Goal: Task Accomplishment & Management: Use online tool/utility

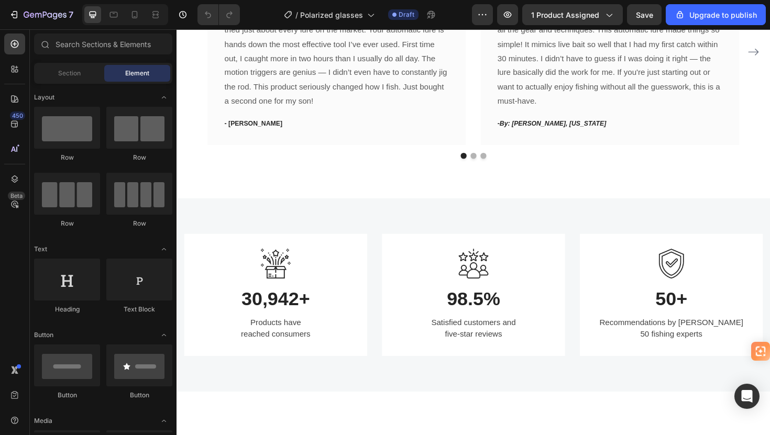
scroll to position [634, 0]
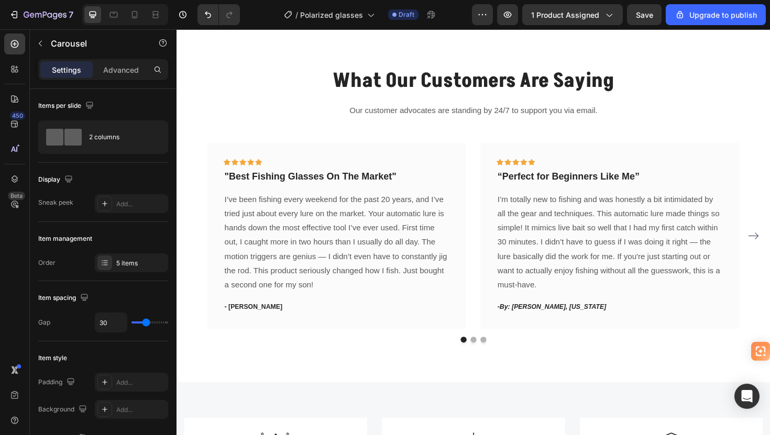
scroll to position [1082, 0]
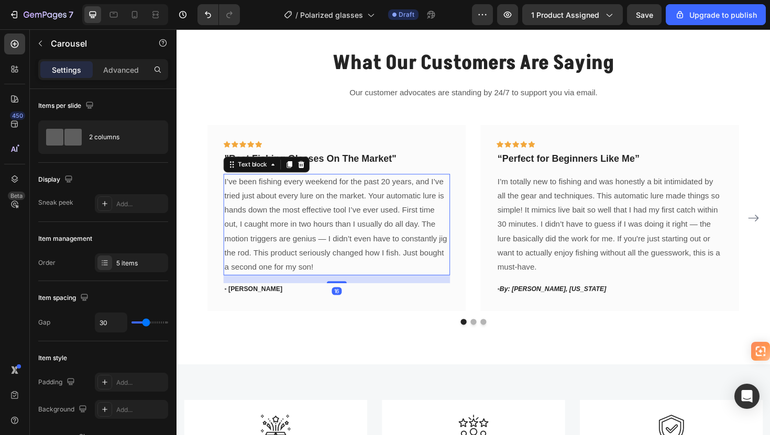
click at [349, 206] on p "I’ve been fishing every weekend for the past 20 years, and I’ve tried just abou…" at bounding box center [346, 237] width 238 height 106
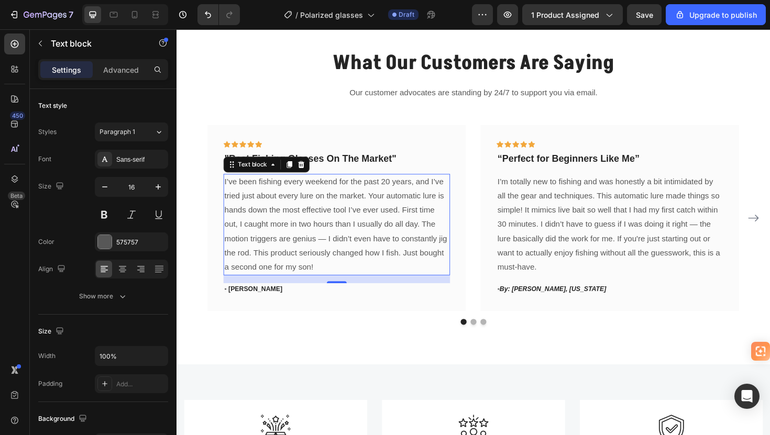
click at [358, 216] on p "I’ve been fishing every weekend for the past 20 years, and I’ve tried just abou…" at bounding box center [346, 237] width 238 height 106
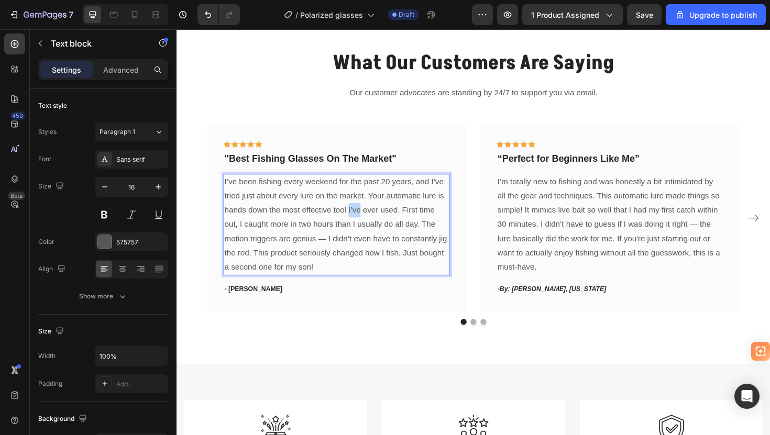
click at [358, 216] on p "I’ve been fishing every weekend for the past 20 years, and I’ve tried just abou…" at bounding box center [346, 237] width 238 height 106
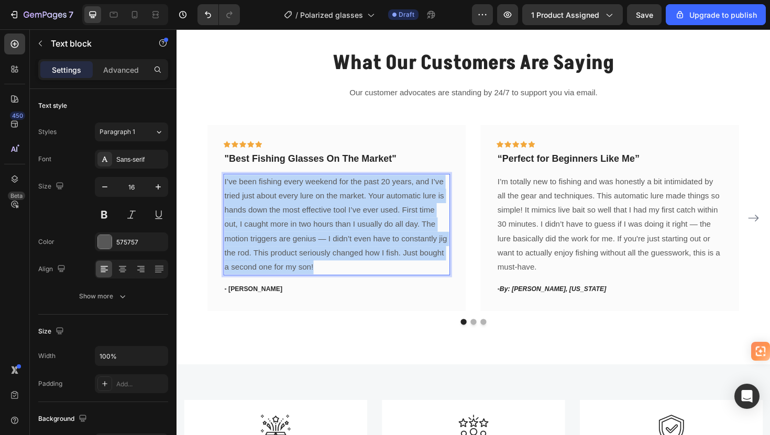
click at [358, 216] on p "I’ve been fishing every weekend for the past 20 years, and I’ve tried just abou…" at bounding box center [346, 237] width 238 height 106
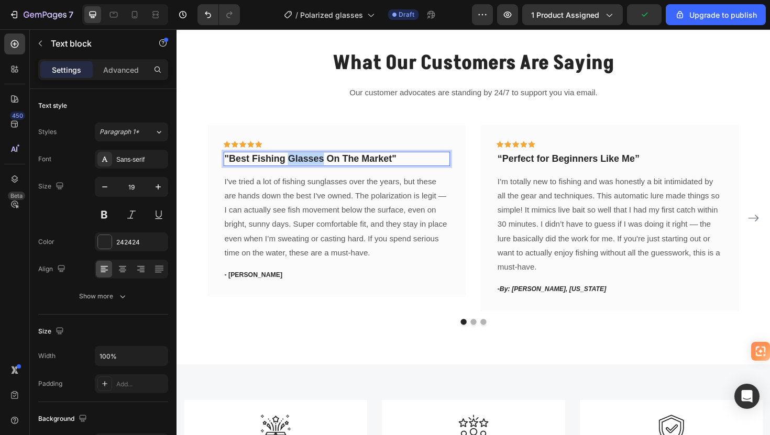
click at [314, 163] on p ""Best Fishing Glasses On The Market"" at bounding box center [346, 166] width 238 height 13
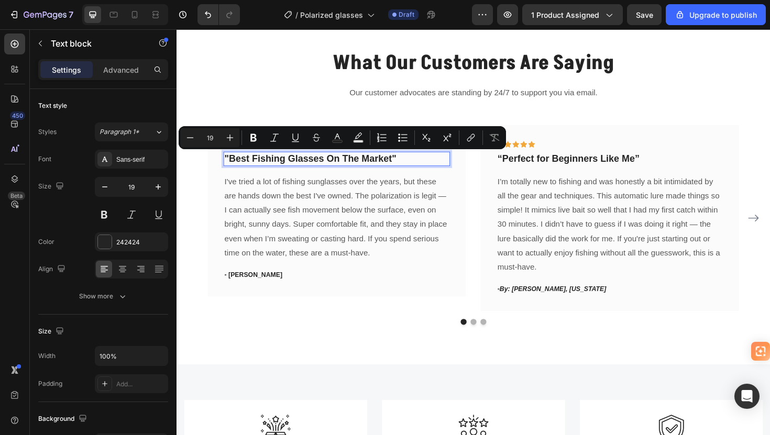
click at [354, 166] on p ""Best Fishing Glasses On The Market"" at bounding box center [346, 166] width 238 height 13
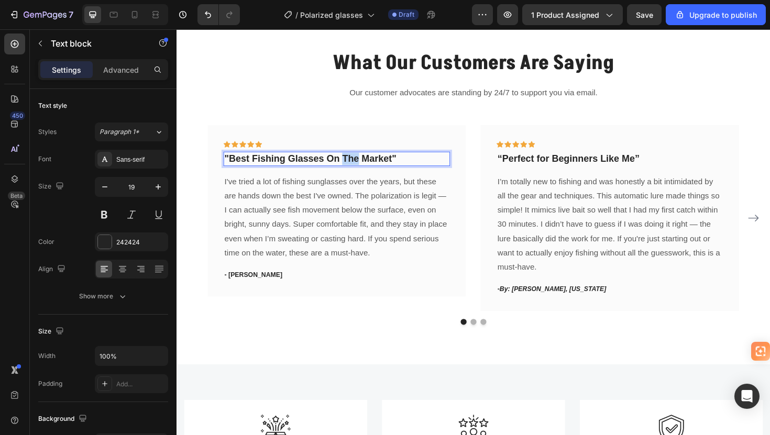
click at [354, 166] on p ""Best Fishing Glasses On The Market"" at bounding box center [346, 166] width 238 height 13
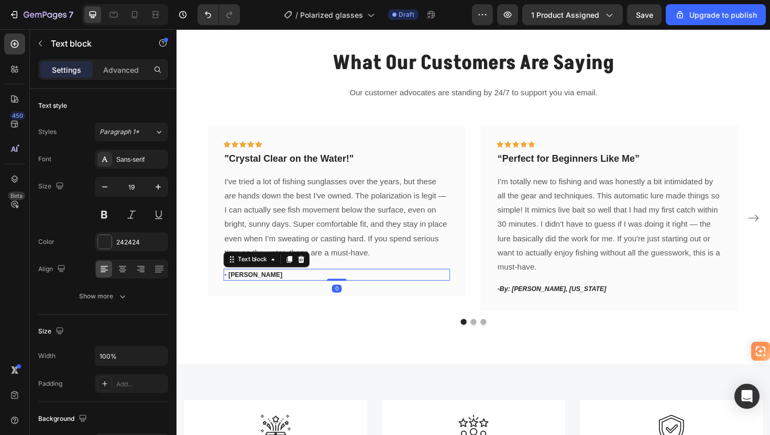
click at [377, 292] on p "- [PERSON_NAME]" at bounding box center [346, 289] width 238 height 10
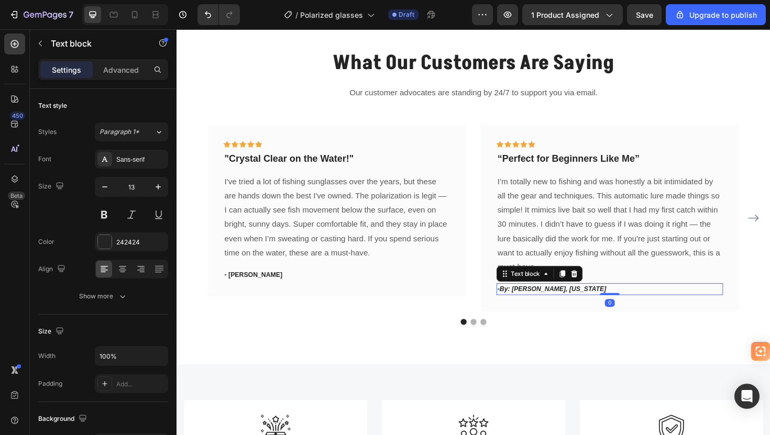
click at [547, 304] on icon "By: [PERSON_NAME], [US_STATE]" at bounding box center [574, 305] width 113 height 8
click at [575, 305] on icon "By: [PERSON_NAME], [US_STATE]" at bounding box center [574, 305] width 113 height 8
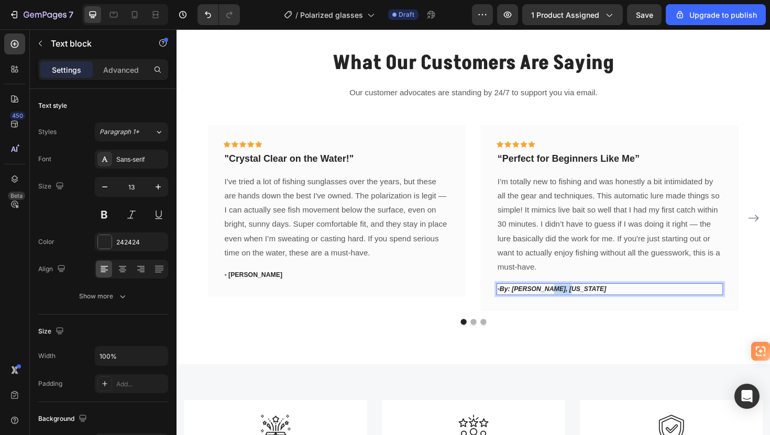
click at [575, 305] on icon "By: [PERSON_NAME], [US_STATE]" at bounding box center [574, 305] width 113 height 8
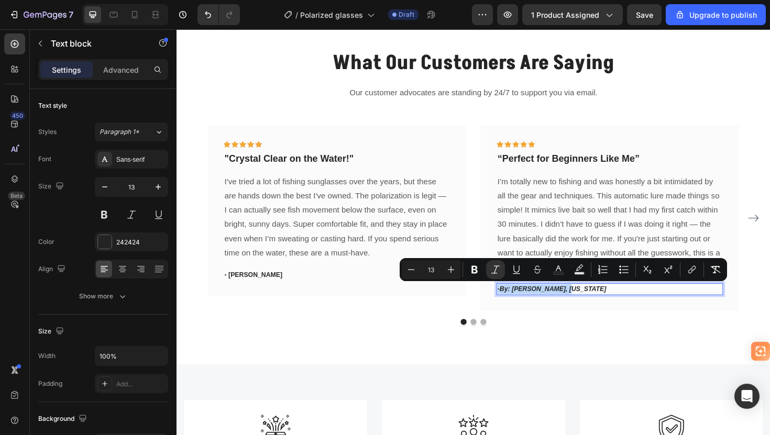
click at [575, 305] on icon "By: [PERSON_NAME], [US_STATE]" at bounding box center [574, 305] width 113 height 8
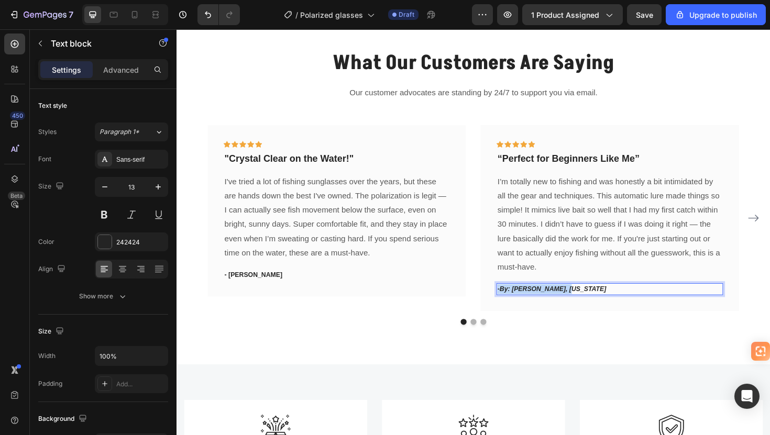
click at [575, 305] on icon "By: [PERSON_NAME], [US_STATE]" at bounding box center [574, 305] width 113 height 8
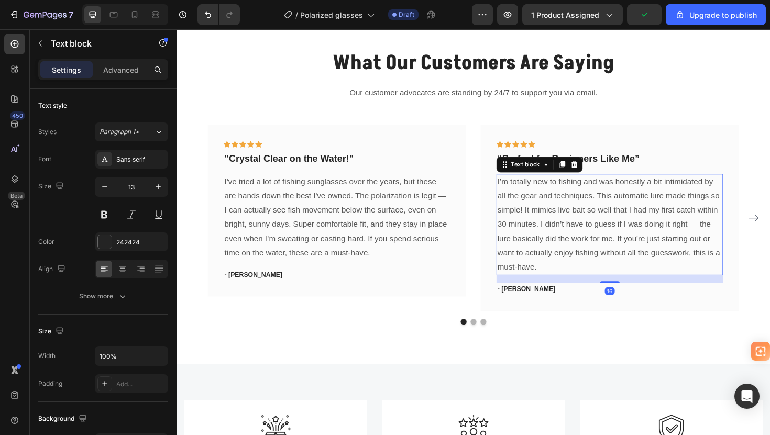
click at [564, 213] on p "I’m totally new to fishing and was honestly a bit intimidated by all the gear a…" at bounding box center [635, 237] width 238 height 106
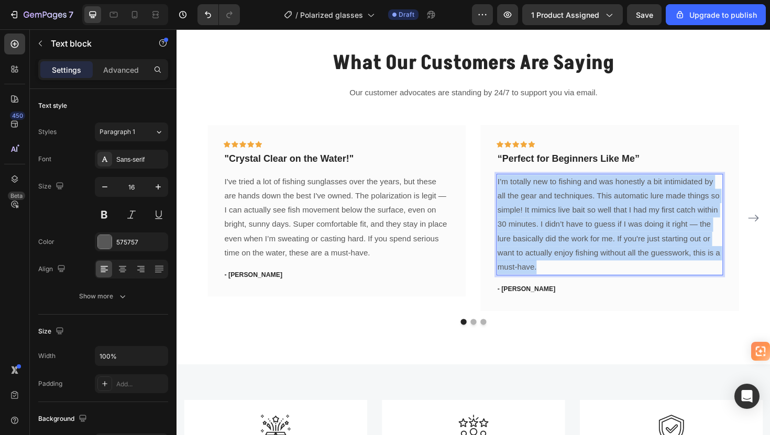
click at [564, 213] on p "I’m totally new to fishing and was honestly a bit intimidated by all the gear a…" at bounding box center [635, 237] width 238 height 106
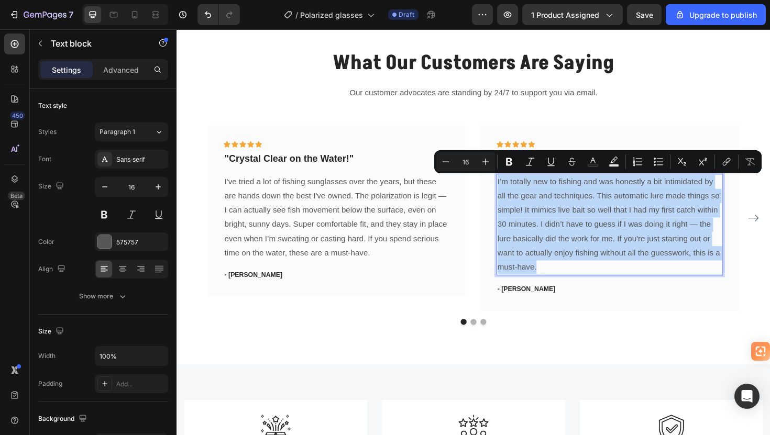
click at [564, 213] on p "I’m totally new to fishing and was honestly a bit intimidated by all the gear a…" at bounding box center [635, 237] width 238 height 106
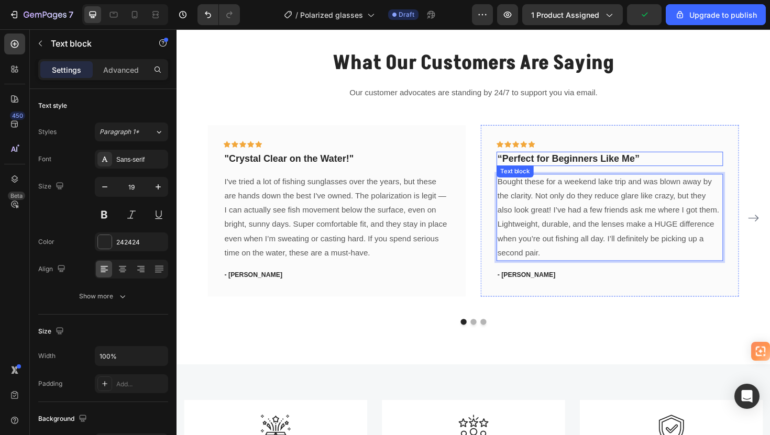
click at [572, 166] on p "“Perfect for Beginners Like Me”" at bounding box center [635, 166] width 238 height 13
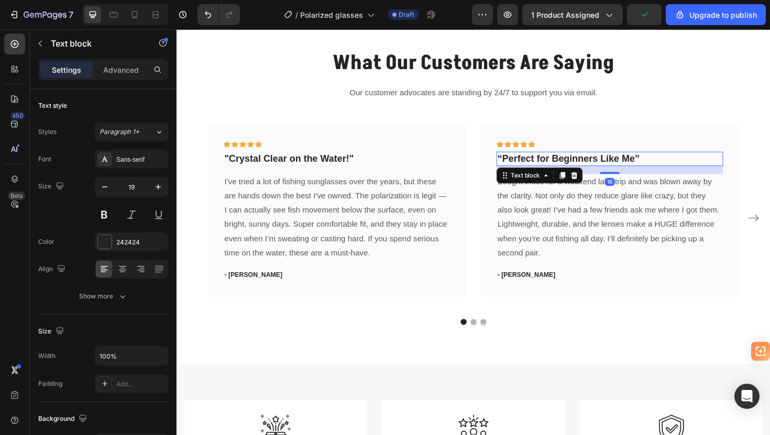
click at [572, 166] on p "“Perfect for Beginners Like Me”" at bounding box center [635, 166] width 238 height 13
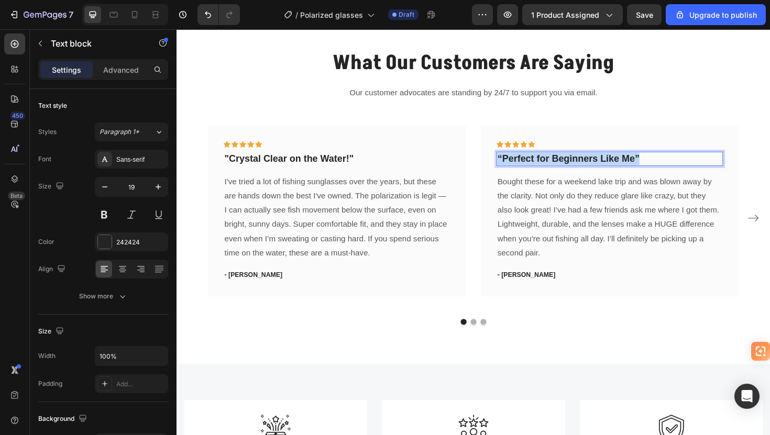
click at [572, 166] on p "“Perfect for Beginners Like Me”" at bounding box center [635, 166] width 238 height 13
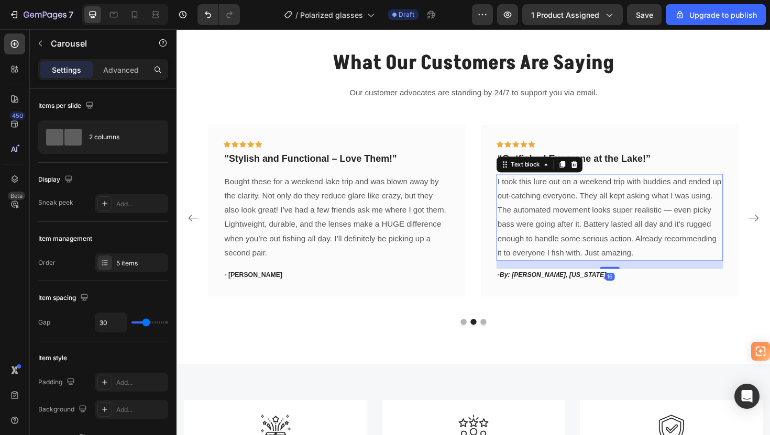
click at [591, 240] on p "I took this lure out on a weekend trip with buddies and ended up out-catching e…" at bounding box center [635, 229] width 238 height 91
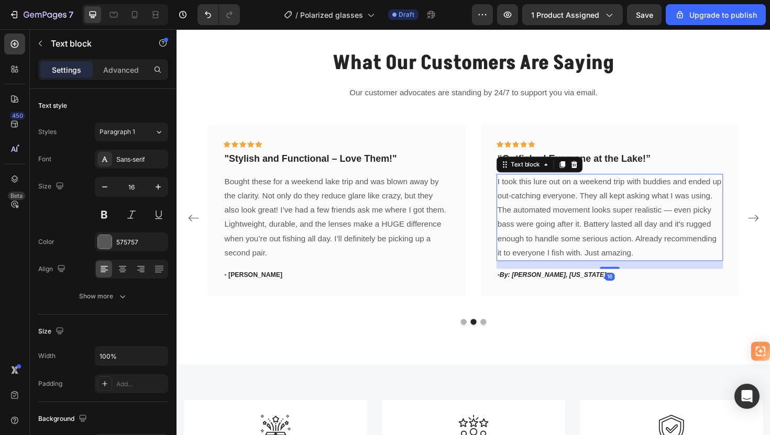
click at [591, 240] on p "I took this lure out on a weekend trip with buddies and ended up out-catching e…" at bounding box center [635, 229] width 238 height 91
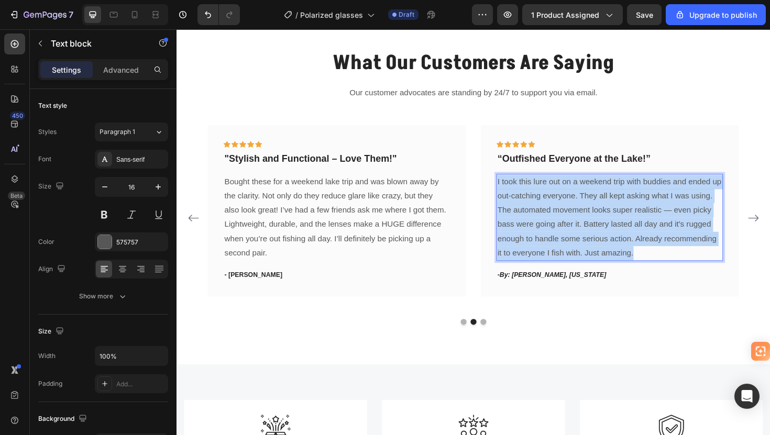
click at [591, 240] on p "I took this lure out on a weekend trip with buddies and ended up out-catching e…" at bounding box center [635, 229] width 238 height 91
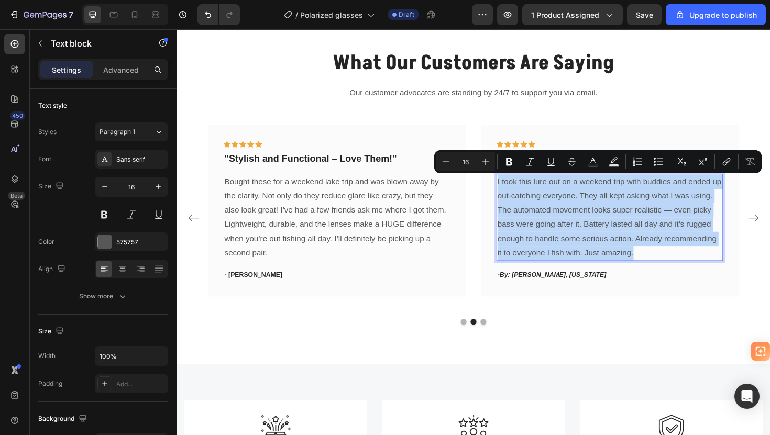
click at [591, 240] on p "I took this lure out on a weekend trip with buddies and ended up out-catching e…" at bounding box center [635, 229] width 238 height 91
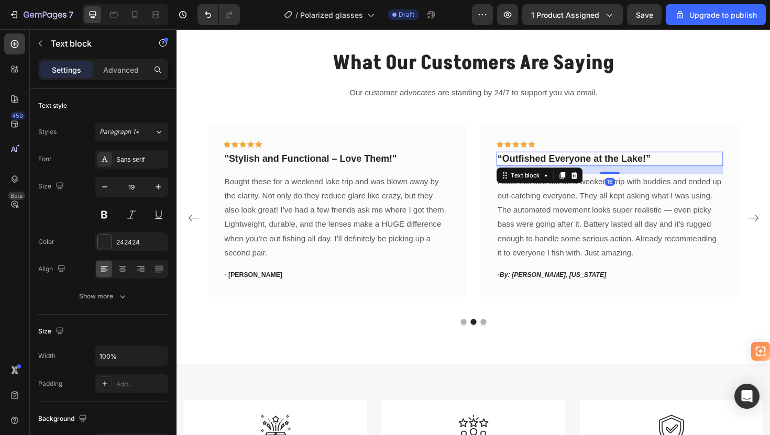
click at [588, 169] on strong "“Outfished Everyone at the Lake!”" at bounding box center [597, 166] width 162 height 11
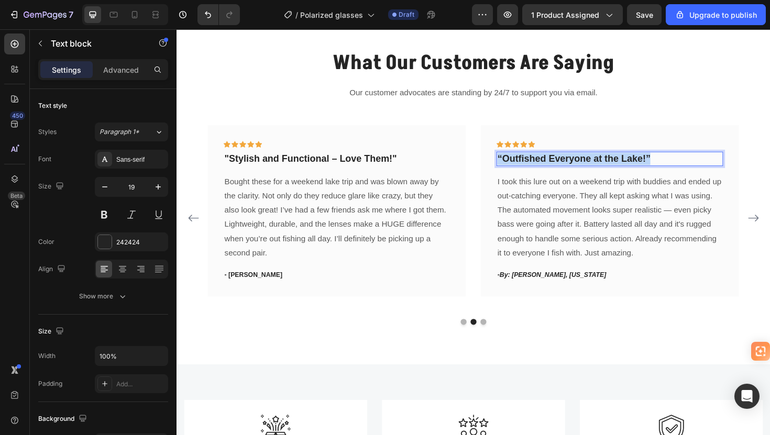
click at [588, 169] on strong "“Outfished Everyone at the Lake!”" at bounding box center [597, 166] width 162 height 11
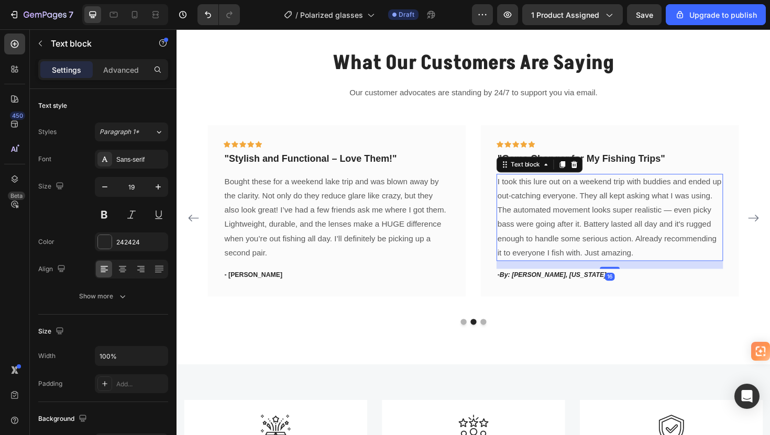
click at [577, 215] on p "I took this lure out on a weekend trip with buddies and ended up out-catching e…" at bounding box center [635, 229] width 238 height 91
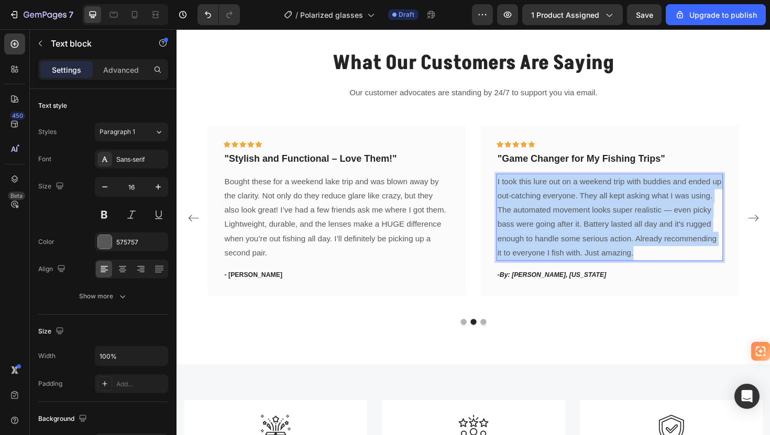
click at [577, 215] on p "I took this lure out on a weekend trip with buddies and ended up out-catching e…" at bounding box center [635, 229] width 238 height 91
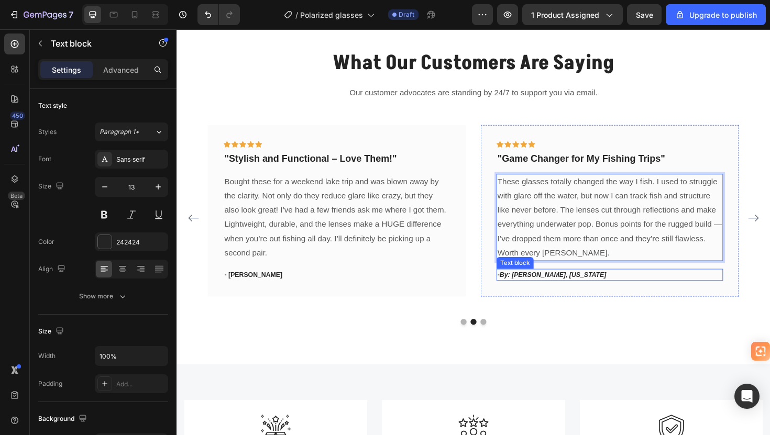
click at [582, 290] on icon "By: [PERSON_NAME], [US_STATE]" at bounding box center [574, 289] width 113 height 8
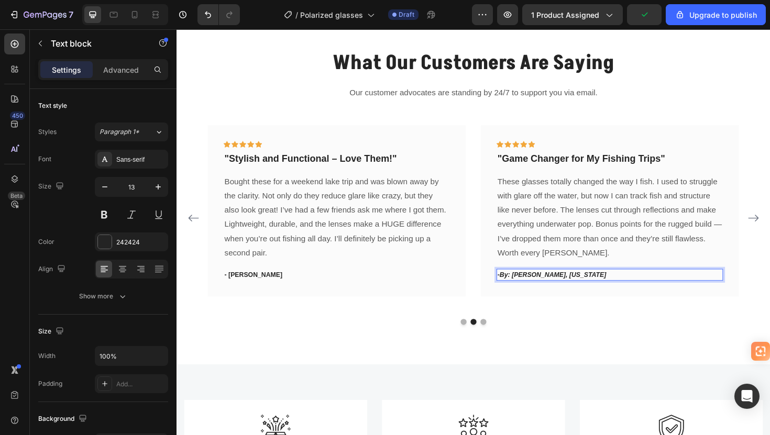
click at [586, 290] on p "- By: Mike H., Florida" at bounding box center [635, 289] width 238 height 10
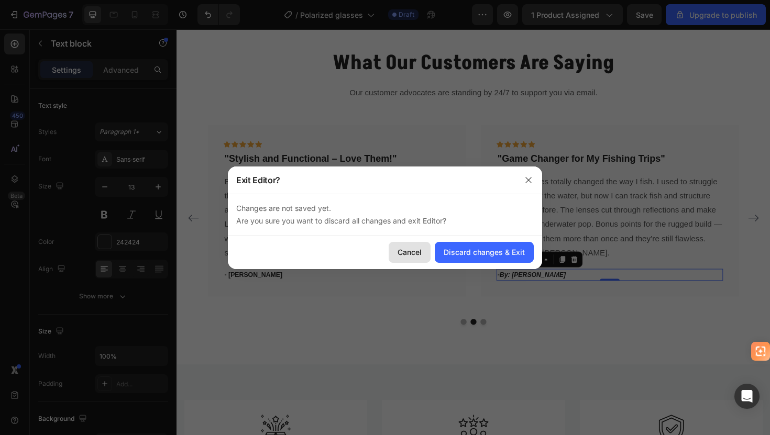
click at [411, 255] on div "Cancel" at bounding box center [410, 252] width 24 height 11
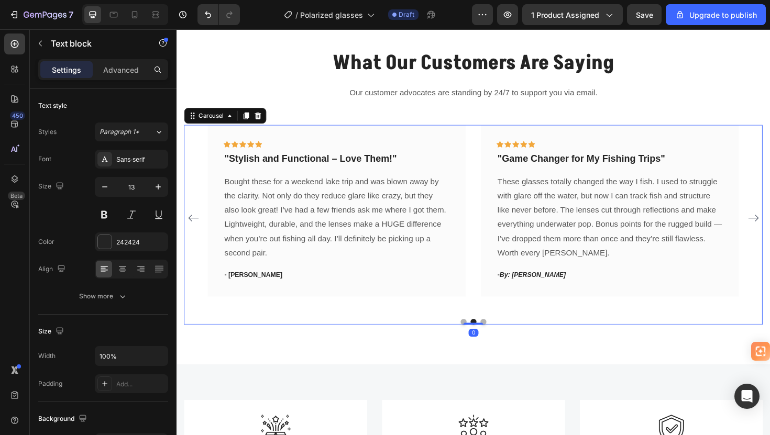
click at [190, 230] on icon "Carousel Back Arrow" at bounding box center [194, 229] width 13 height 13
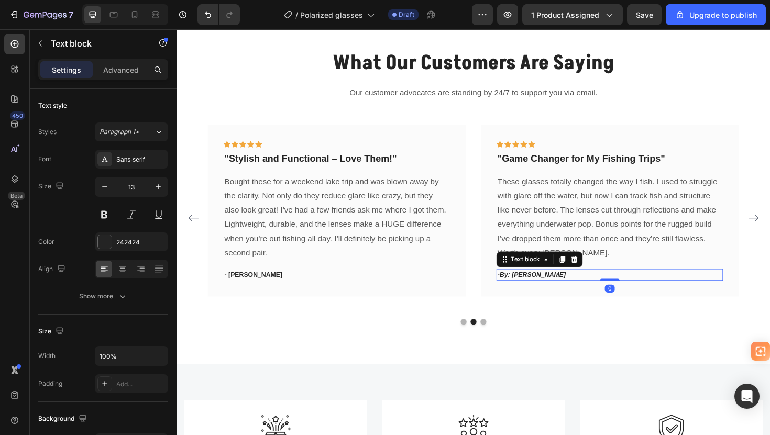
click at [569, 289] on p "- By: Mike H." at bounding box center [635, 289] width 238 height 10
click at [534, 290] on icon "By: Mike H." at bounding box center [553, 289] width 70 height 8
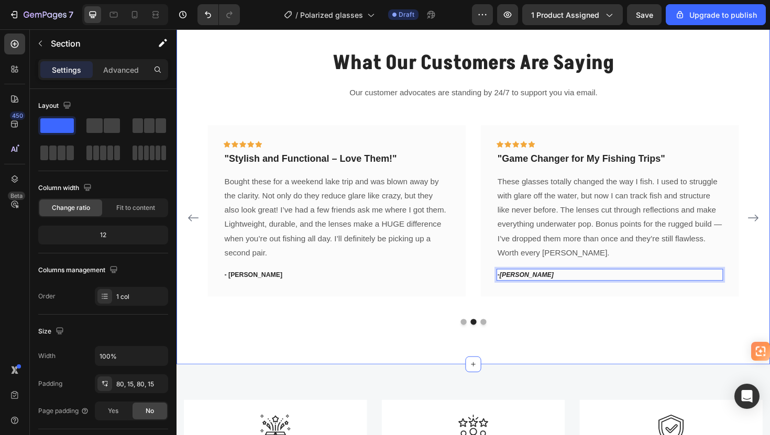
click at [578, 372] on div "What Our Customers Are Saying Heading Our customer advocates are standing by 24…" at bounding box center [490, 197] width 628 height 376
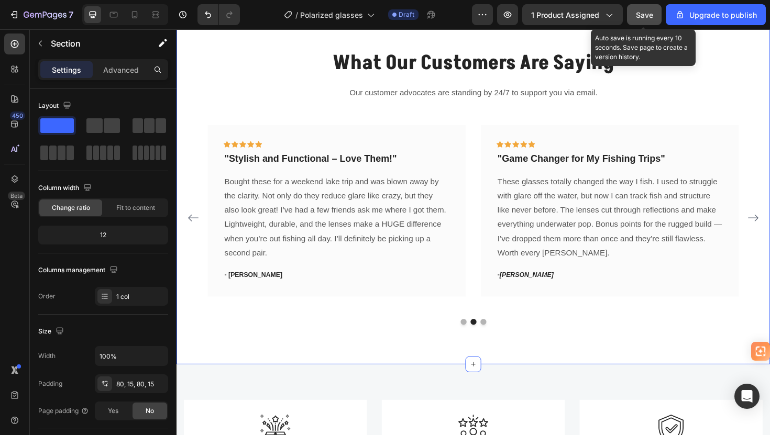
click at [644, 15] on span "Save" at bounding box center [644, 14] width 17 height 9
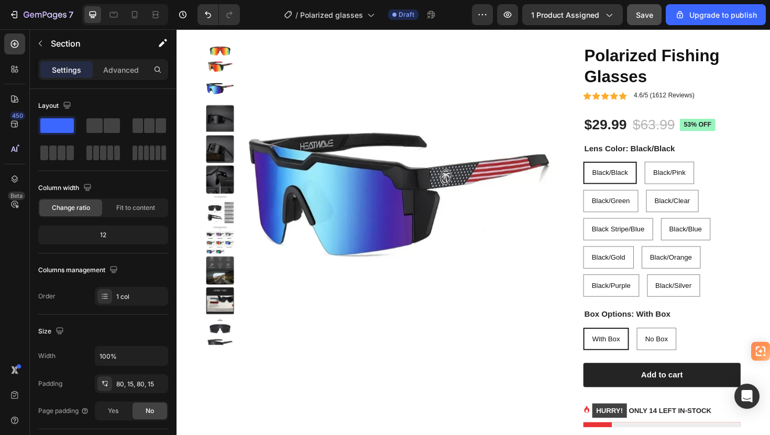
scroll to position [0, 0]
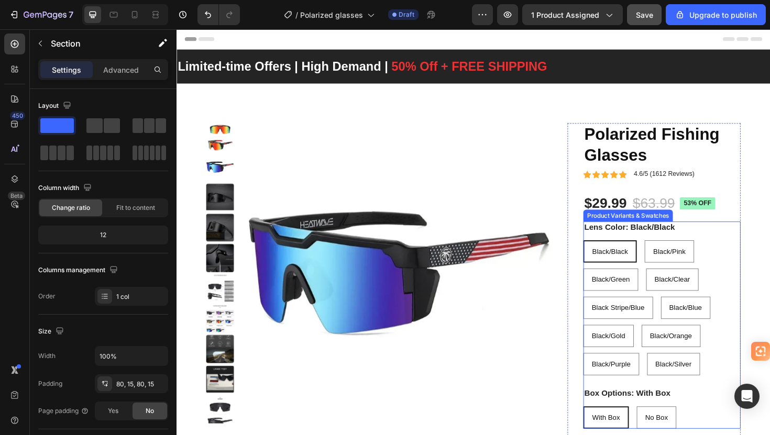
click at [634, 264] on span "Black/Black" at bounding box center [635, 264] width 38 height 8
click at [607, 253] on input "Black/Black Black/Black Black/Black" at bounding box center [606, 252] width 1 height 1
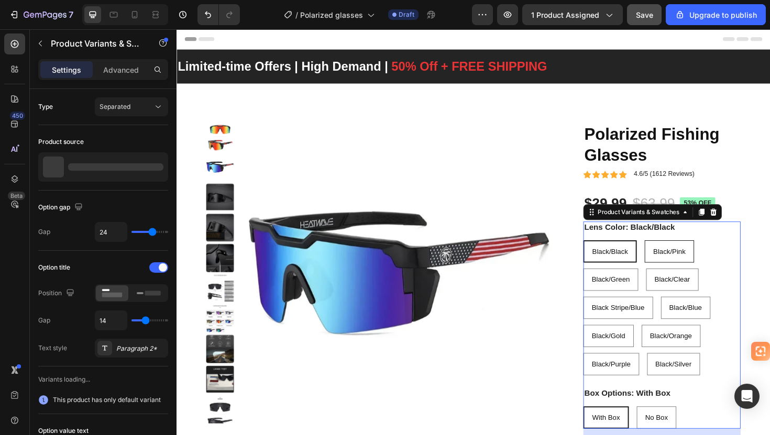
click at [689, 272] on div "Black/Pink" at bounding box center [697, 264] width 51 height 21
click at [672, 253] on input "Black/Pink Black/Pink Black/Pink" at bounding box center [671, 252] width 1 height 1
radio input "true"
click at [645, 266] on span "Black/Black" at bounding box center [635, 264] width 38 height 8
click at [607, 253] on input "Black/Black Black/Black Black/Black" at bounding box center [606, 252] width 1 height 1
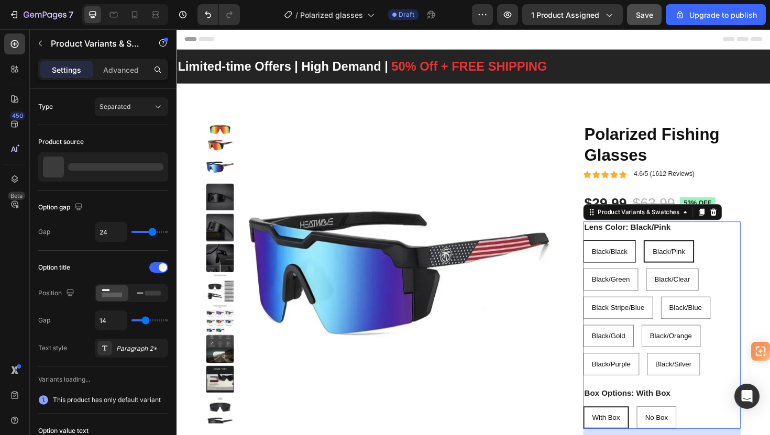
radio input "true"
click at [645, 266] on span "Black/Black" at bounding box center [635, 264] width 38 height 8
click at [607, 253] on input "Black/Black Black/Black Black/Black" at bounding box center [606, 252] width 1 height 1
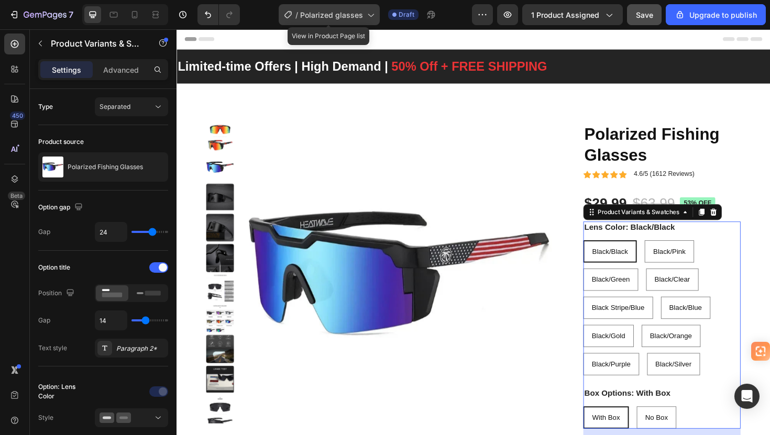
click at [348, 23] on div "/ Polarized glasses" at bounding box center [329, 14] width 101 height 21
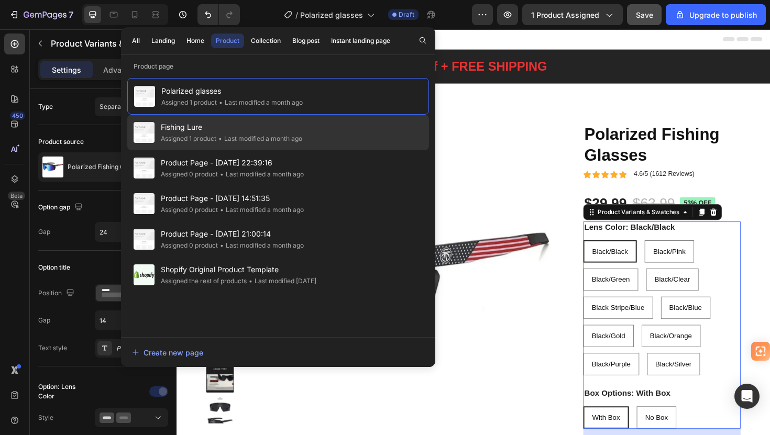
click at [206, 136] on div "Assigned 1 product" at bounding box center [189, 139] width 56 height 10
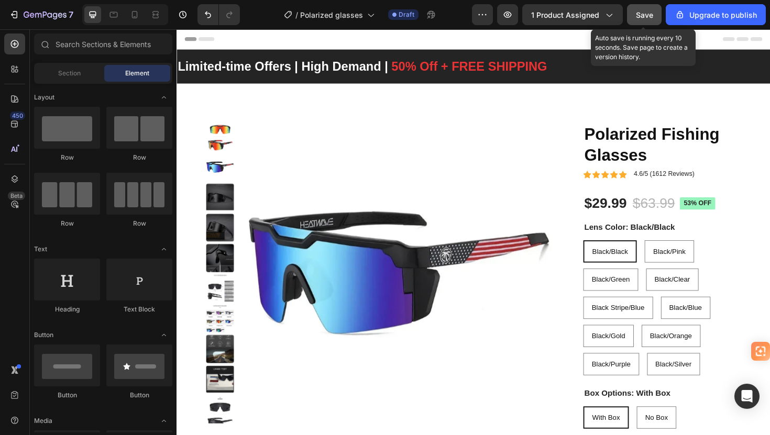
click at [649, 12] on span "Save" at bounding box center [644, 14] width 17 height 9
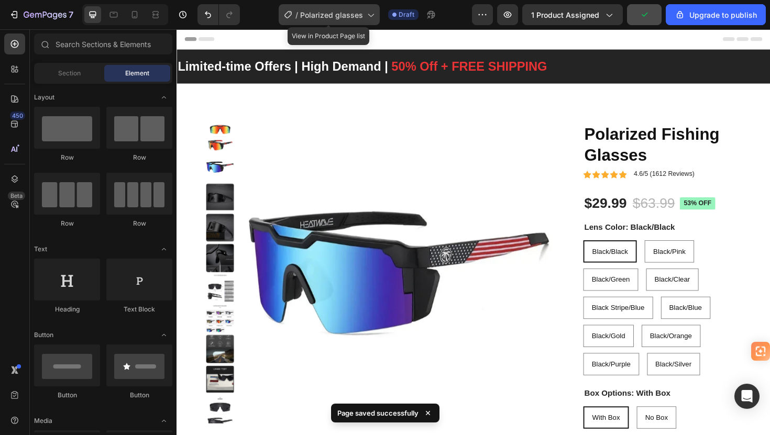
click at [344, 20] on span "Polarized glasses" at bounding box center [331, 14] width 63 height 11
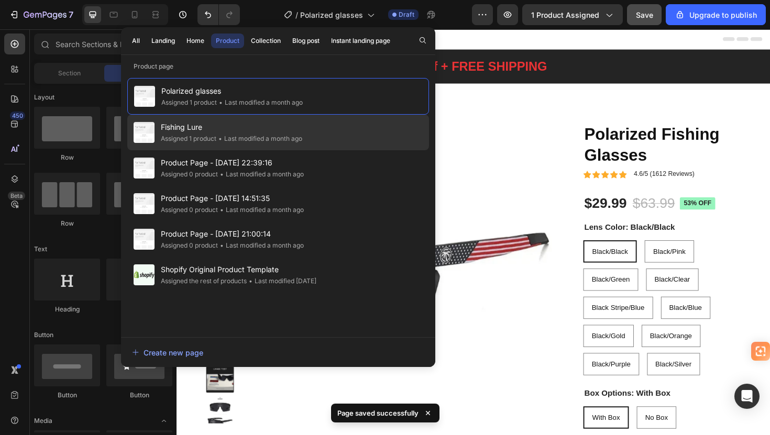
click at [289, 136] on div "• Last modified a month ago" at bounding box center [259, 139] width 86 height 10
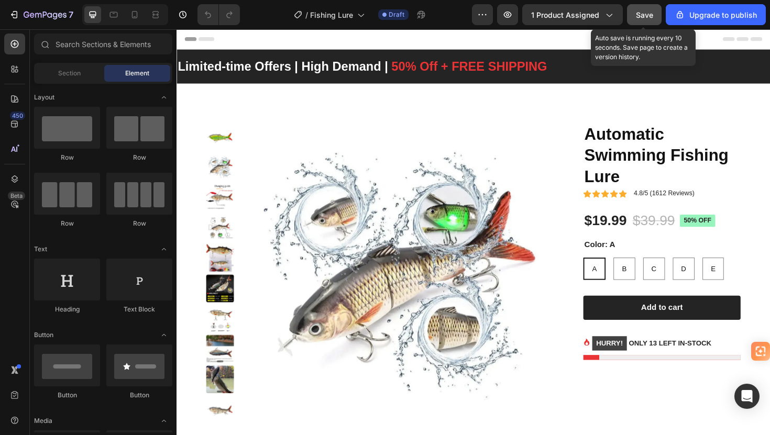
click at [649, 19] on div "Save" at bounding box center [644, 14] width 17 height 11
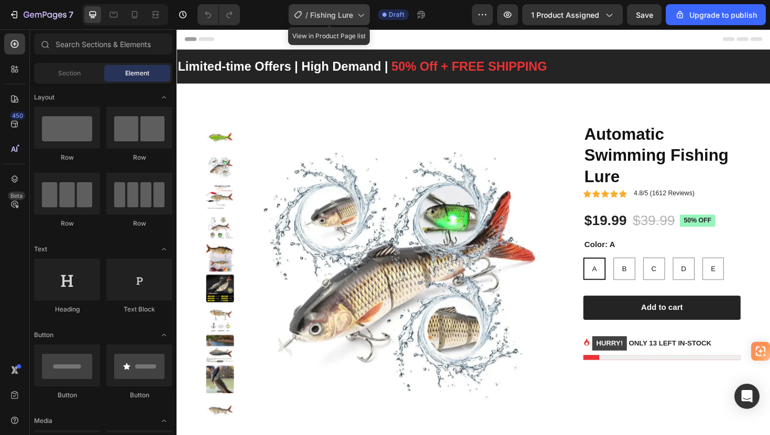
click at [336, 16] on span "Fishing Lure" at bounding box center [331, 14] width 43 height 11
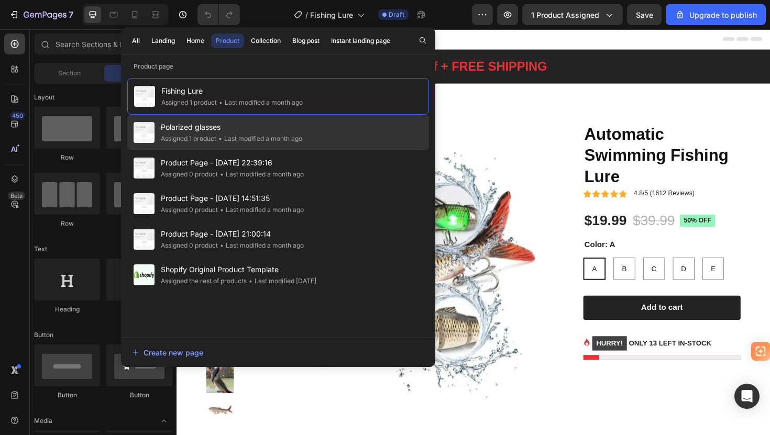
click at [227, 134] on div "• Last modified a month ago" at bounding box center [259, 139] width 86 height 10
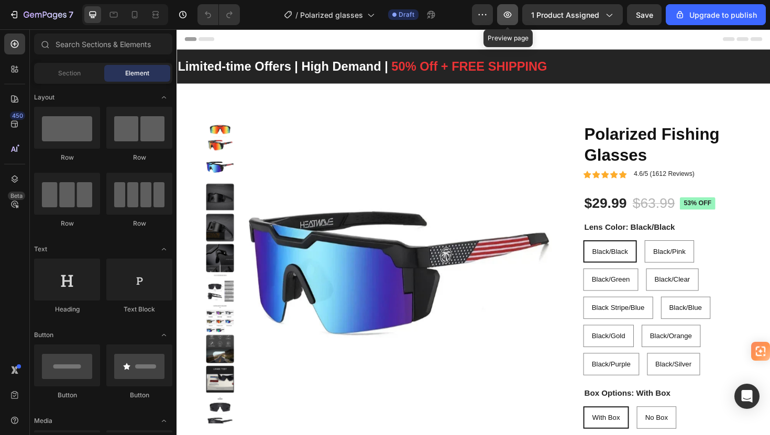
click at [513, 21] on button "button" at bounding box center [507, 14] width 21 height 21
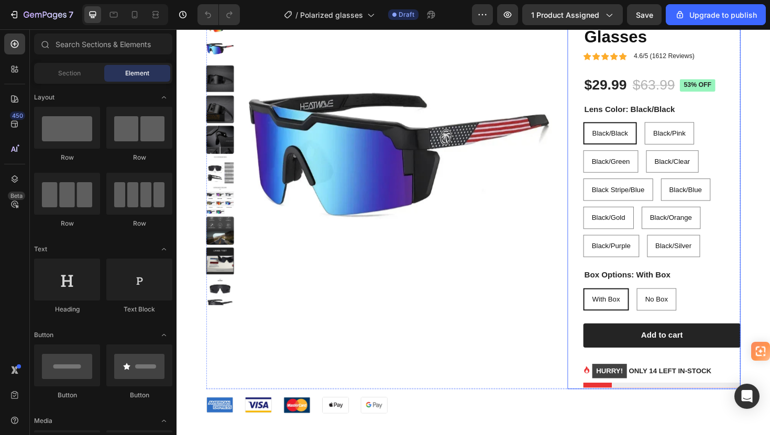
scroll to position [112, 0]
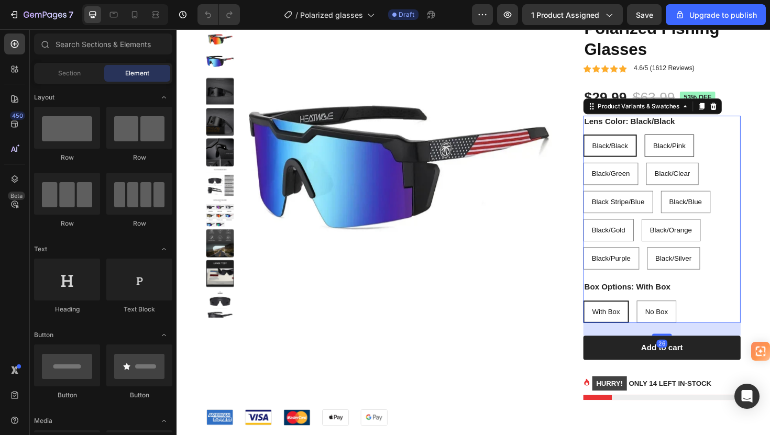
click at [700, 158] on div "Black/Pink" at bounding box center [697, 152] width 51 height 21
click at [672, 141] on input "Black/Pink Black/Pink Black/Pink" at bounding box center [671, 140] width 1 height 1
radio input "true"
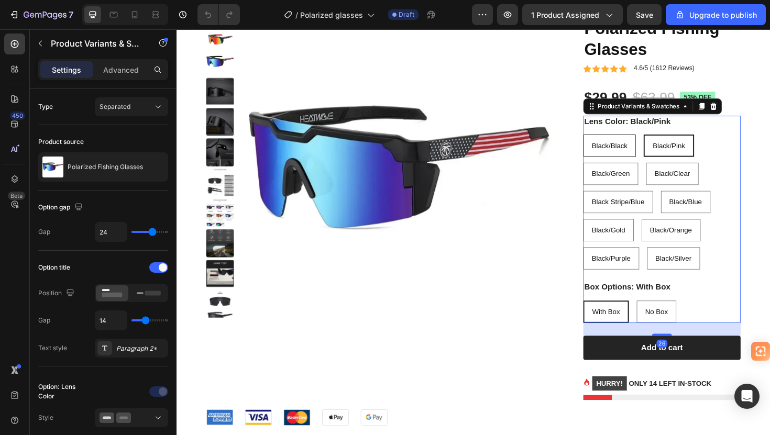
click at [629, 156] on span "Black/Black" at bounding box center [635, 152] width 38 height 8
click at [607, 141] on input "Black/Black Black/Black Black/Black" at bounding box center [606, 140] width 1 height 1
radio input "true"
click at [482, 13] on icon "button" at bounding box center [482, 14] width 10 height 10
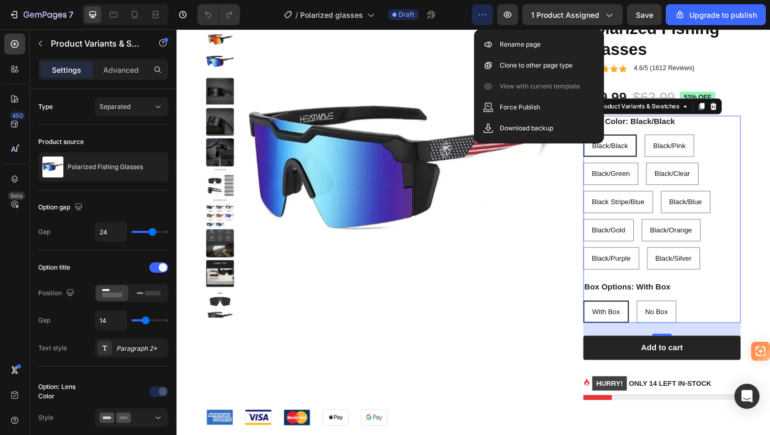
click at [482, 13] on icon "button" at bounding box center [482, 14] width 10 height 10
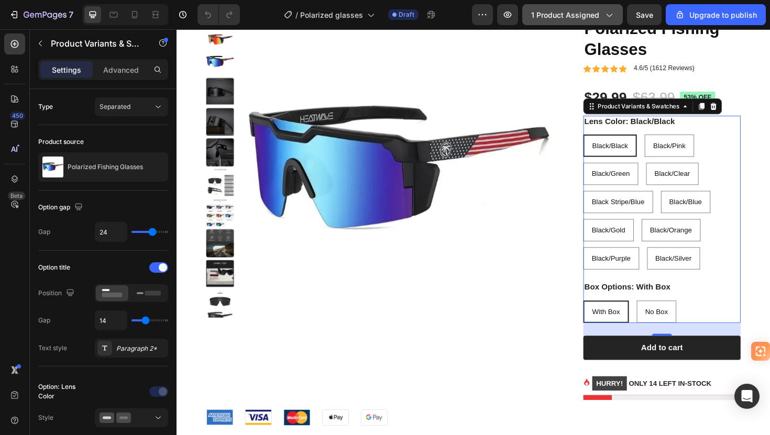
click at [561, 17] on span "1 product assigned" at bounding box center [565, 14] width 68 height 11
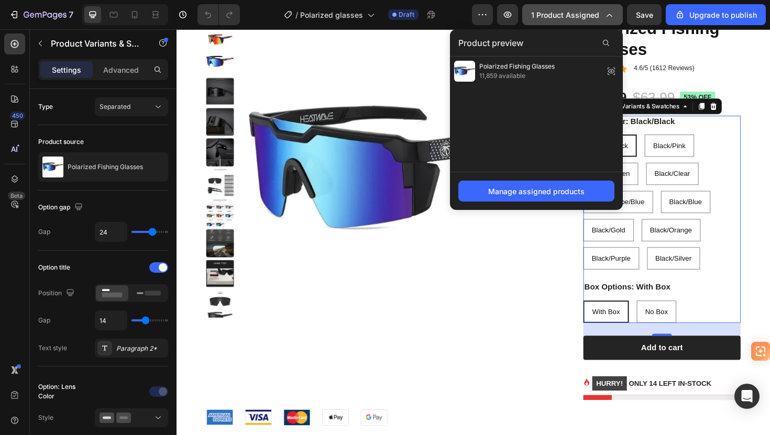
click at [562, 15] on span "1 product assigned" at bounding box center [565, 14] width 68 height 11
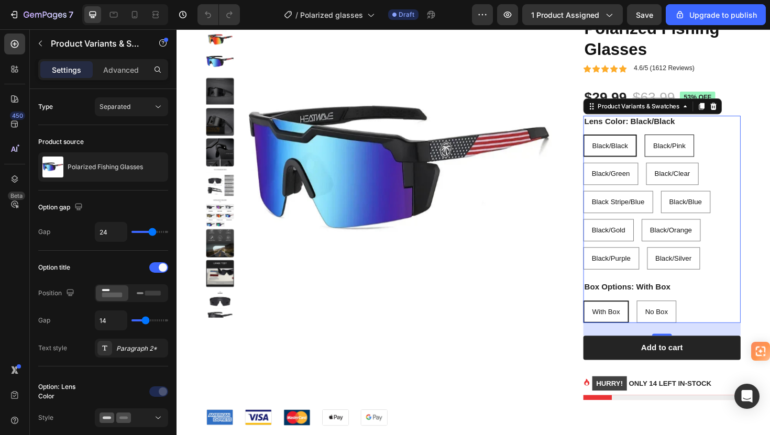
click at [692, 150] on span "Black/Pink" at bounding box center [698, 152] width 34 height 8
click at [672, 141] on input "Black/Pink Black/Pink Black/Pink" at bounding box center [671, 140] width 1 height 1
radio input "true"
click at [641, 180] on span "Black/Green" at bounding box center [636, 182] width 40 height 8
click at [607, 171] on input "Black/Green Black/Green Black/Green" at bounding box center [606, 170] width 1 height 1
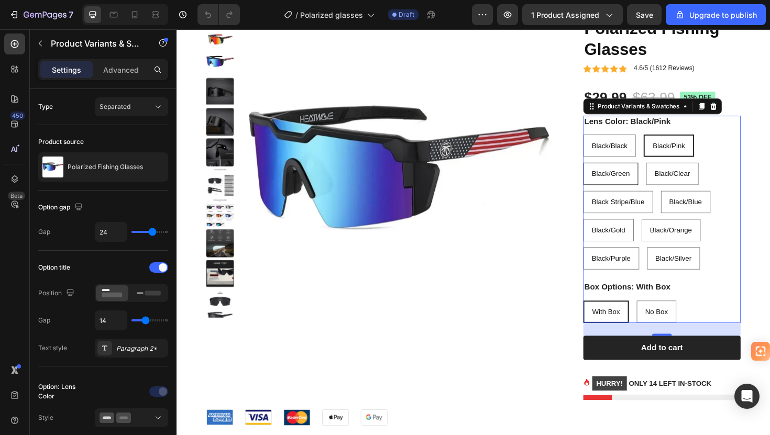
radio input "true"
click at [699, 187] on div "Black/Clear" at bounding box center [702, 182] width 54 height 21
click at [675, 171] on input "Black/Clear Black/Clear Black/Clear" at bounding box center [674, 170] width 1 height 1
radio input "true"
click at [647, 153] on span "Black/Black" at bounding box center [635, 152] width 38 height 8
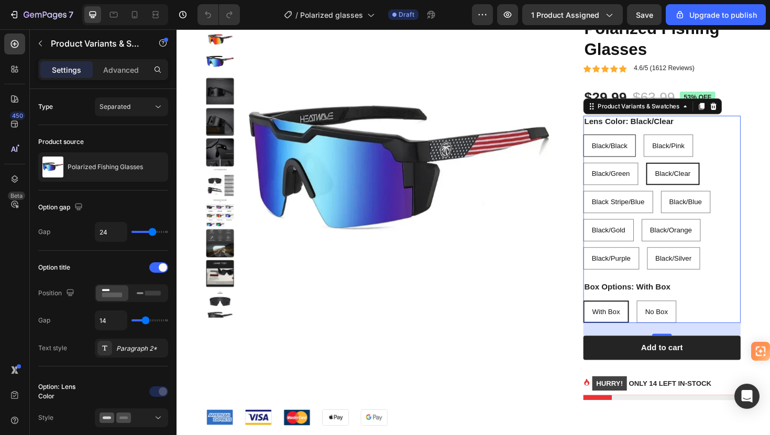
click at [607, 141] on input "Black/Black Black/Black Black/Black" at bounding box center [606, 140] width 1 height 1
radio input "true"
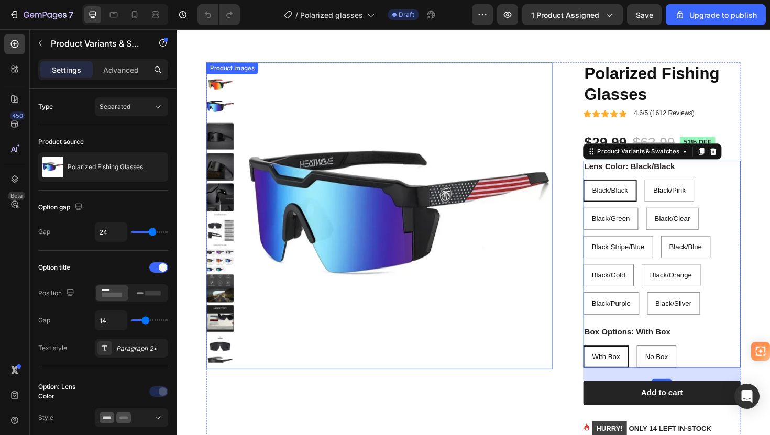
scroll to position [52, 0]
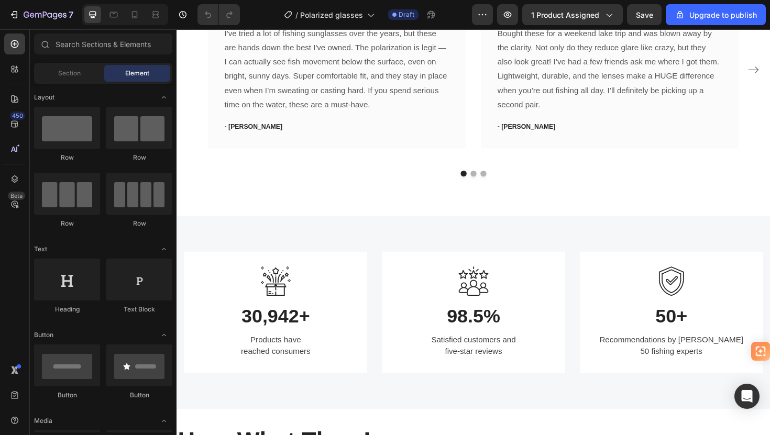
scroll to position [1240, 0]
click at [506, 14] on icon "button" at bounding box center [508, 15] width 8 height 6
